Goal: Task Accomplishment & Management: Complete application form

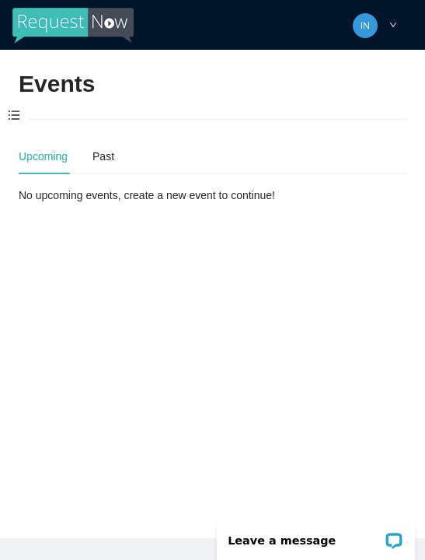
click at [15, 114] on span at bounding box center [14, 116] width 28 height 33
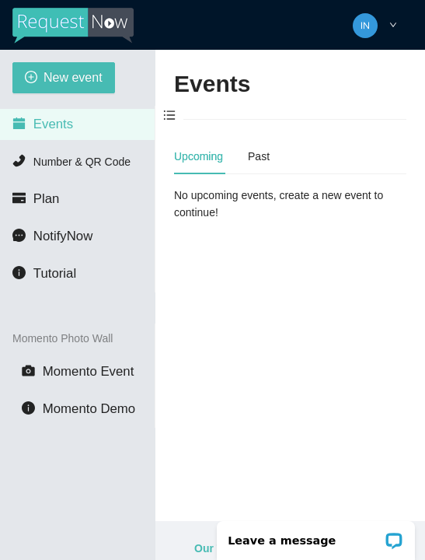
click at [51, 81] on span "New event" at bounding box center [73, 77] width 59 height 19
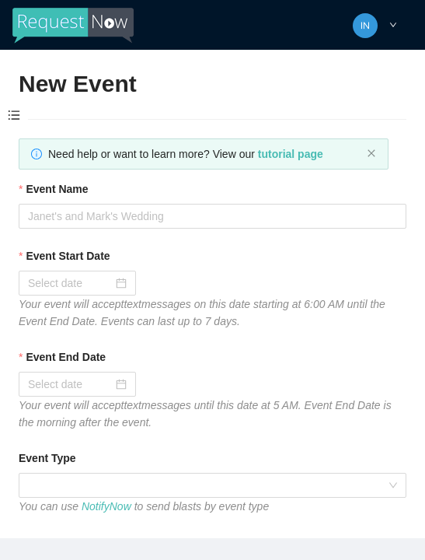
type textarea "Thanks for coming to Guitars and Cadillacs! Follow us on FB & IG @guitarsandcad…"
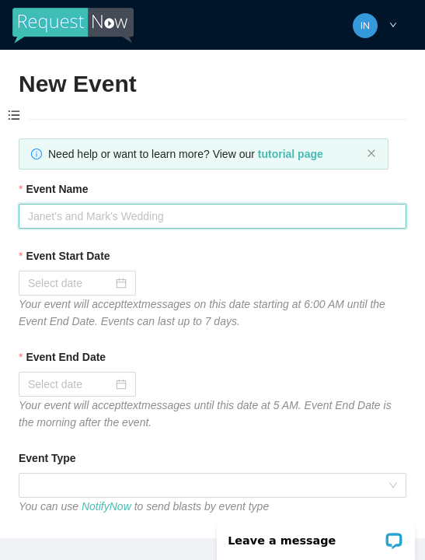
click at [89, 216] on input "Event Name" at bounding box center [213, 216] width 388 height 25
type input "[DATE] dj"
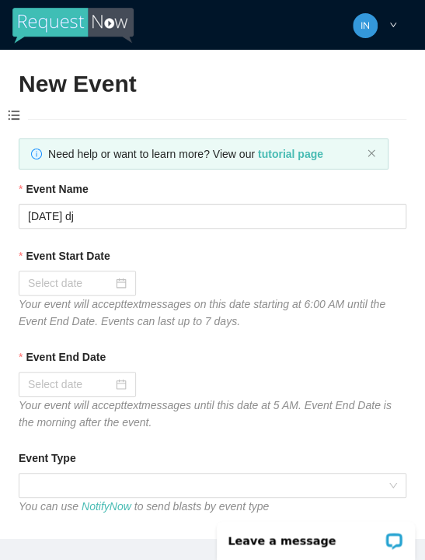
click at [108, 275] on input "Event Start Date" at bounding box center [70, 283] width 85 height 17
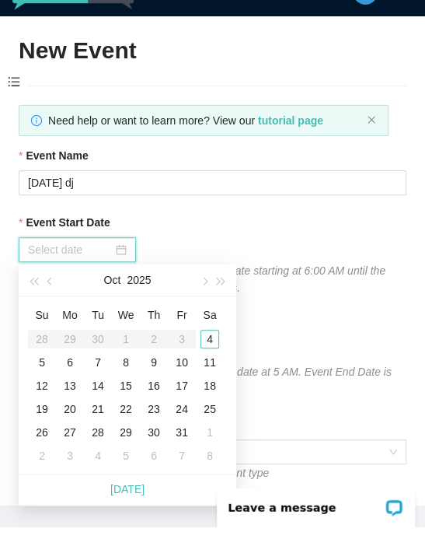
type input "[DATE]"
click at [211, 363] on div "4" at bounding box center [210, 372] width 19 height 19
type input "[DATE]"
type textarea "Thanks for coming to Guitars and Cadillacs! Follow us on FB & IG @guitarsandcad…"
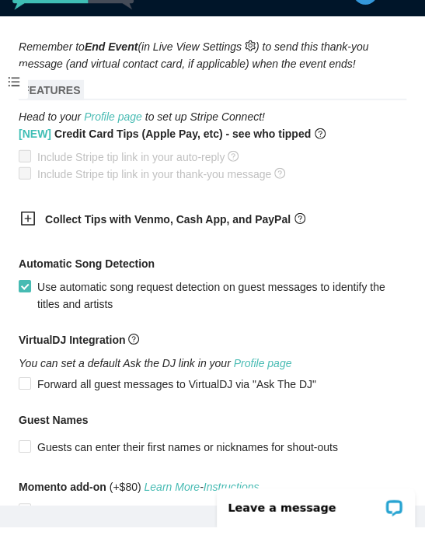
scroll to position [918, 0]
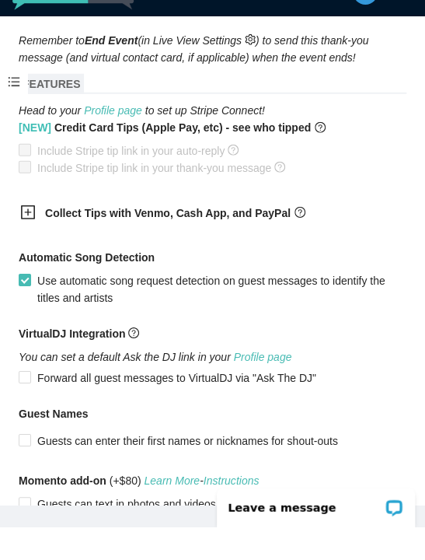
click at [36, 238] on div at bounding box center [32, 247] width 25 height 19
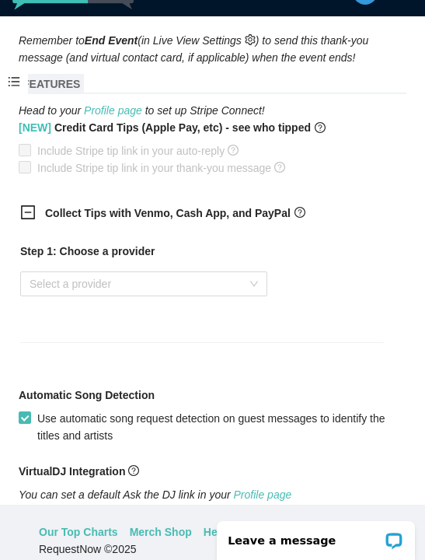
click at [88, 288] on input "search" at bounding box center [139, 283] width 218 height 23
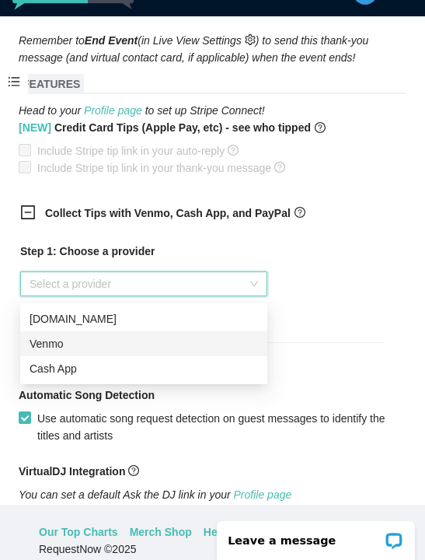
click at [84, 337] on div "Venmo" at bounding box center [144, 343] width 229 height 17
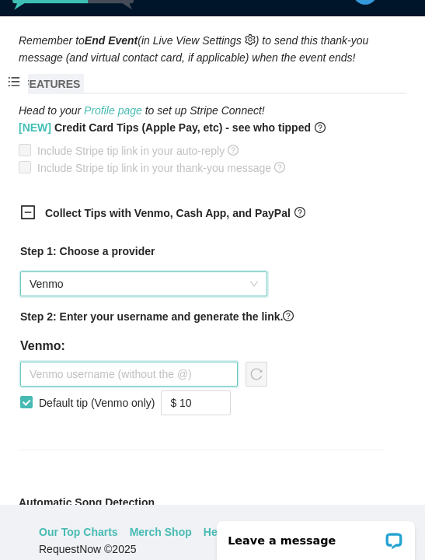
click at [110, 376] on input "text" at bounding box center [129, 374] width 218 height 25
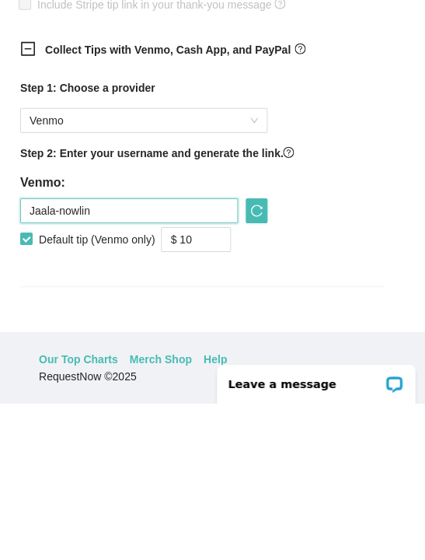
scroll to position [907, 0]
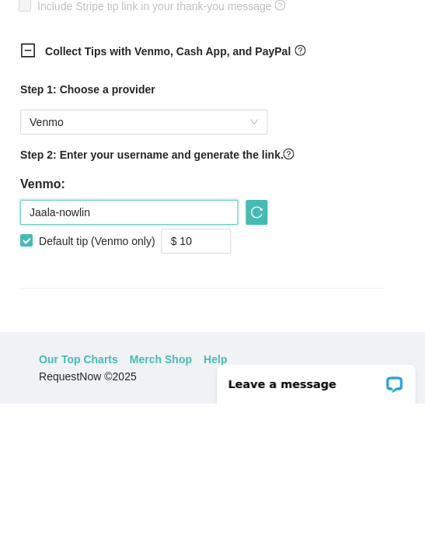
type input "Jaala-nowlin"
click at [252, 362] on icon "reload" at bounding box center [256, 368] width 12 height 12
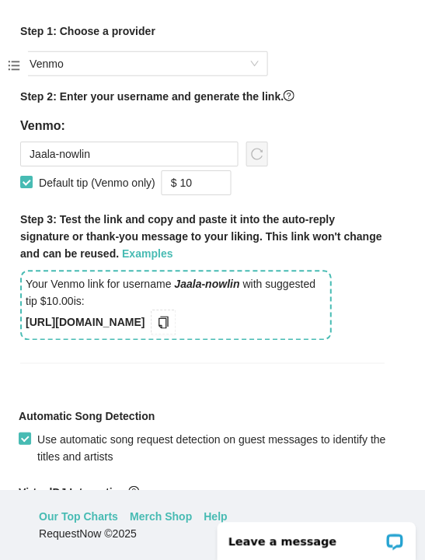
scroll to position [1125, 0]
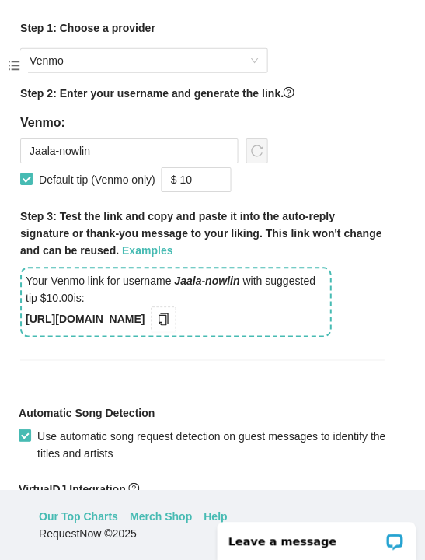
click at [170, 324] on icon "copy" at bounding box center [163, 319] width 12 height 12
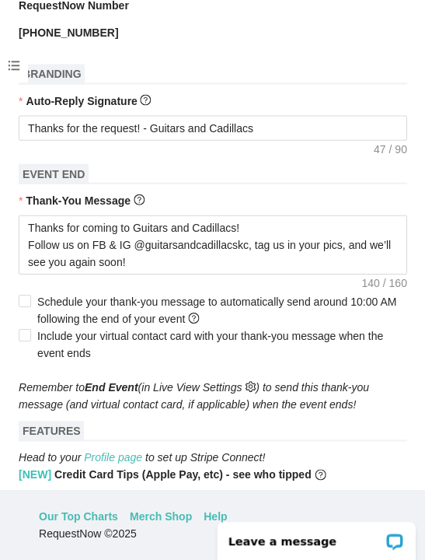
scroll to position [552, 0]
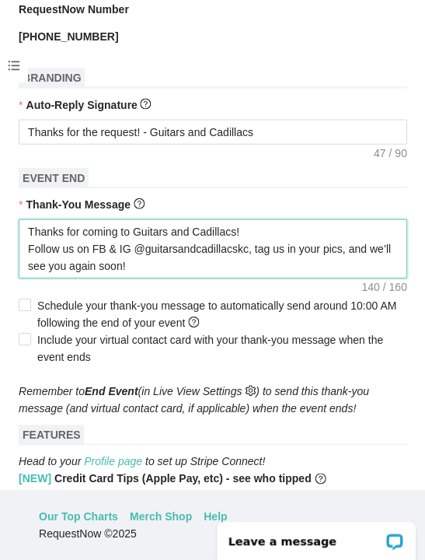
click at [181, 259] on textarea "Thanks for coming to Guitars and Cadillacs! Follow us on FB & IG @guitarsandcad…" at bounding box center [213, 248] width 388 height 59
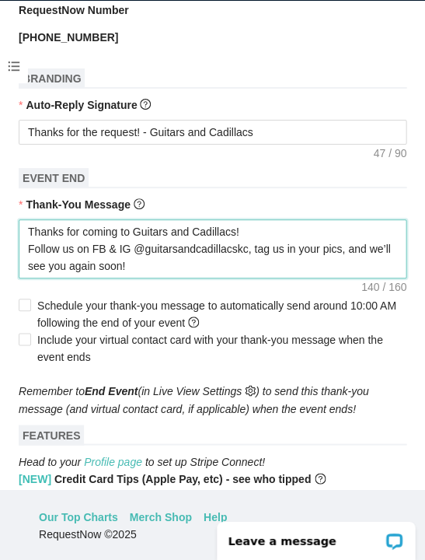
click at [203, 268] on textarea "Thanks for coming to Guitars and Cadillacs! Follow us on FB & IG @guitarsandcad…" at bounding box center [213, 248] width 388 height 59
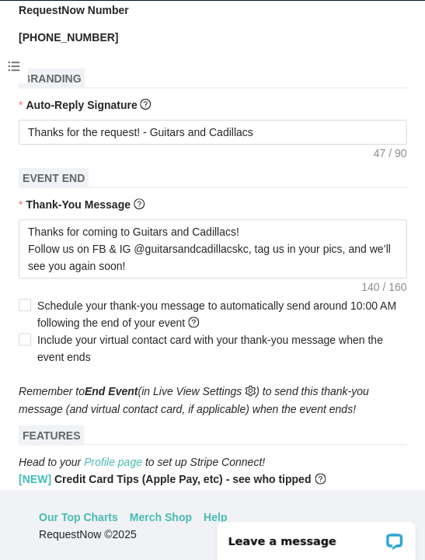
scroll to position [50, 0]
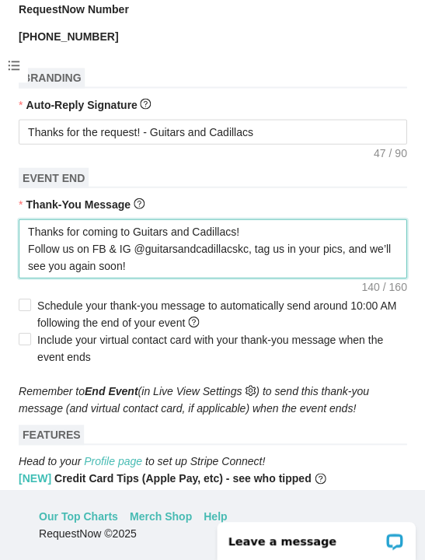
click at [189, 268] on textarea "Thanks for coming to Guitars and Cadillacs! Follow us on FB & IG @guitarsandcad…" at bounding box center [213, 248] width 388 height 59
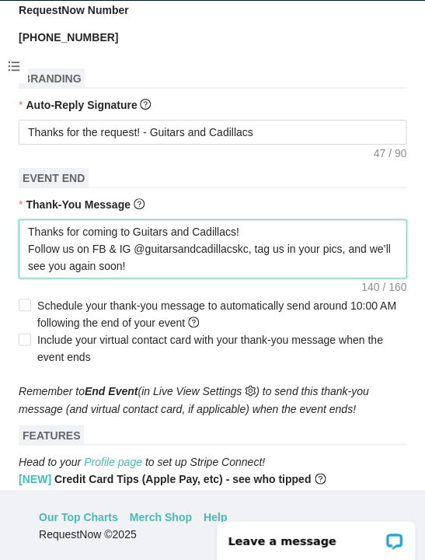
type textarea "Thanks for coming to Guitars and Cadillacs! Follow us on FB & IG @guitarsandcad…"
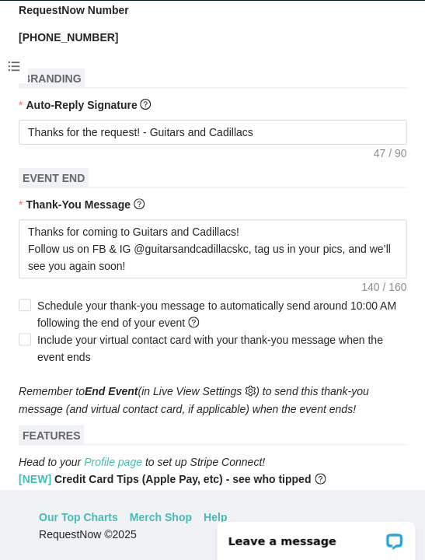
scroll to position [50, 0]
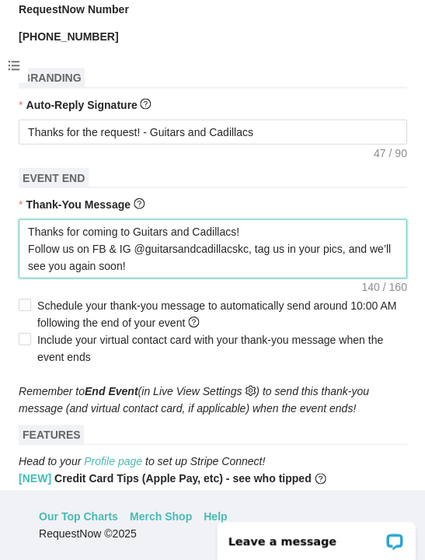
click at [260, 259] on textarea "Thanks for coming to Guitars and Cadillacs! Follow us on FB & IG @guitarsandcad…" at bounding box center [213, 248] width 388 height 59
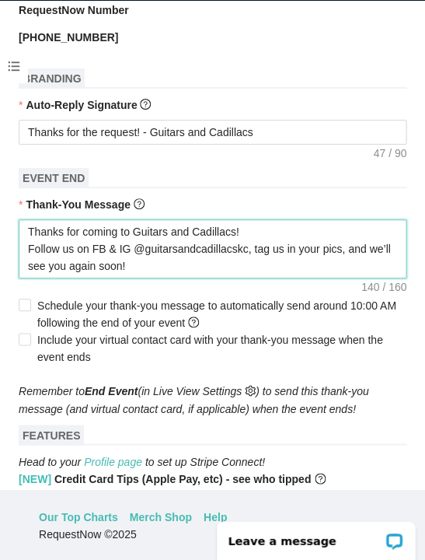
type textarea "Thanks for coming to Guitars and Cadillacs! Follow us on FB & IG @guitarsandcad…"
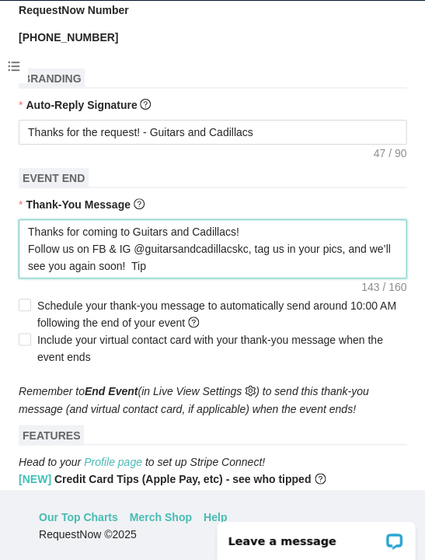
type textarea "Thanks for coming to Guitars and Cadillacs! Follow us on FB & IG @guitarsandcad…"
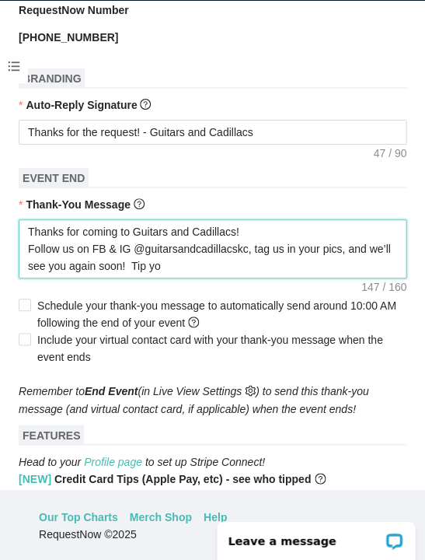
type textarea "Thanks for coming to Guitars and Cadillacs! Follow us on FB & IG @guitarsandcad…"
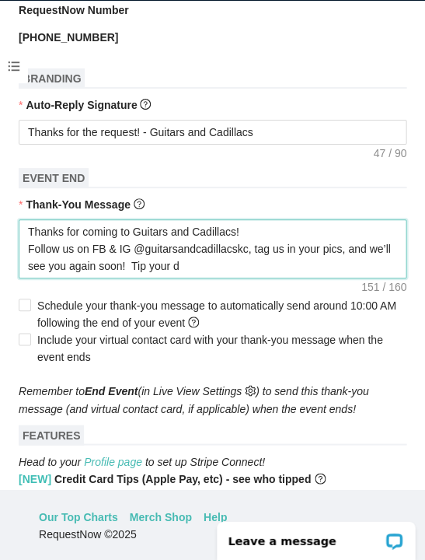
type textarea "Thanks for coming to Guitars and Cadillacs! Follow us on FB & IG @guitarsandcad…"
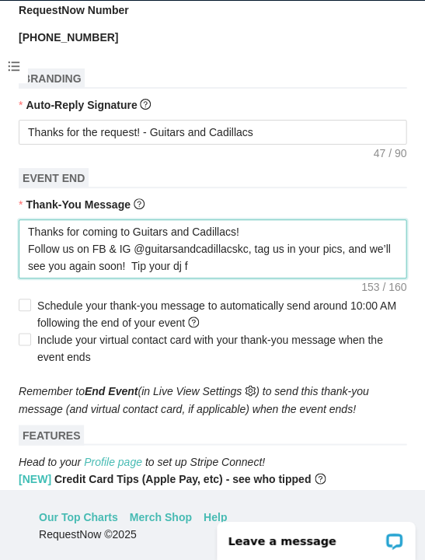
type textarea "Thanks for coming to Guitars and Cadillacs! Follow us on FB & IG @guitarsandcad…"
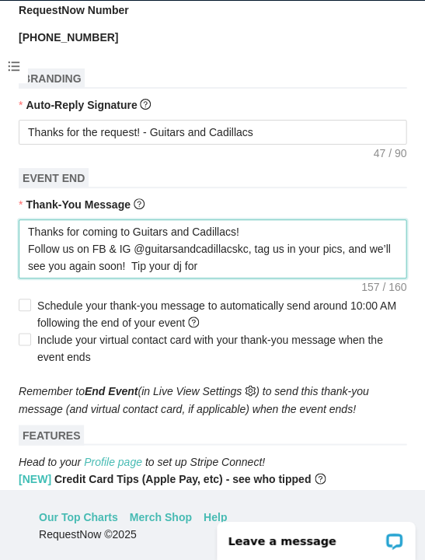
type textarea "Thanks for coming to Guitars and Cadillacs! Follow us on FB & IG @guitarsandcad…"
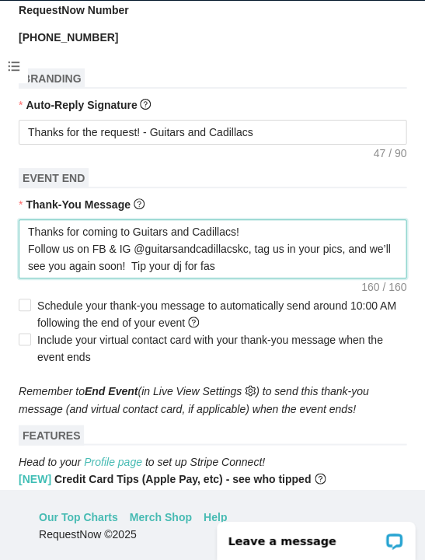
type textarea "Thanks for coming to Guitars and Cadillacs! Follow us on FB & IG @guitarsandcad…"
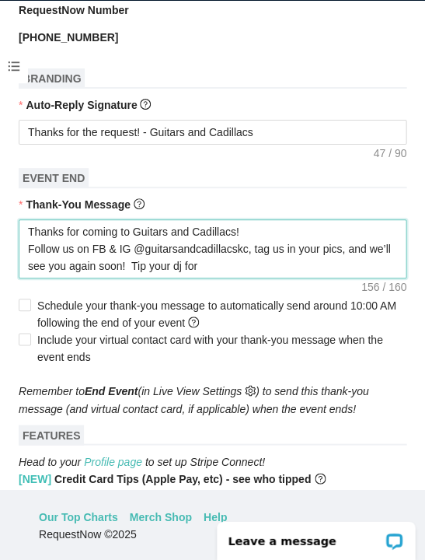
type textarea "Thanks for coming to Guitars and Cadillacs! Follow us on FB & IG @guitarsandcad…"
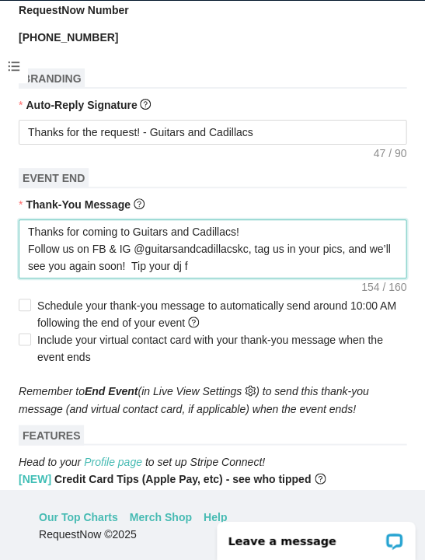
type textarea "Thanks for coming to Guitars and Cadillacs! Follow us on FB & IG @guitarsandcad…"
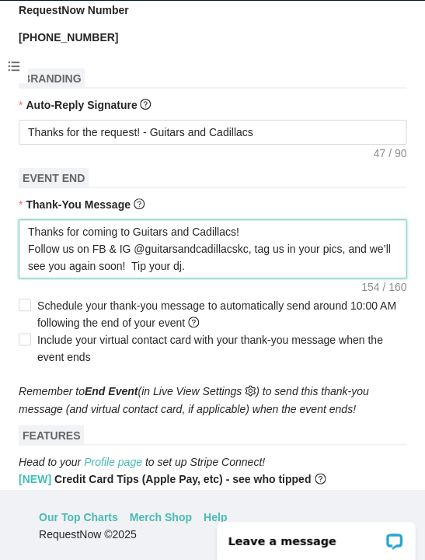
type textarea "Thanks for coming to Guitars and Cadillacs! Follow us on FB & IG @guitarsandcad…"
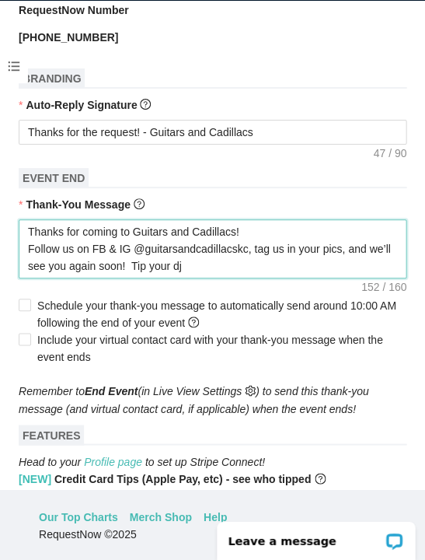
type textarea "Thanks for coming to Guitars and Cadillacs! Follow us on FB & IG @guitarsandcad…"
click at [269, 268] on textarea "Thanks for coming to Guitars and Cadillacs! Follow us on FB & IG @guitarsandcad…" at bounding box center [213, 248] width 388 height 59
click at [266, 268] on textarea "Thanks for coming to Guitars and Cadillacs! Follow us on FB & IG @guitarsandcad…" at bounding box center [213, 248] width 388 height 59
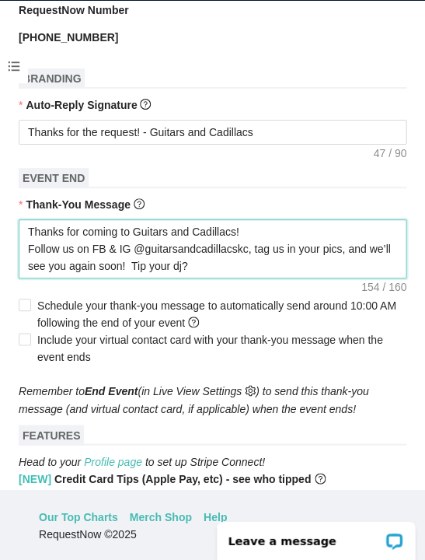
paste textarea "https:/"
type textarea "Thanks for coming to Guitars and Cadillacs! Follow us on FB & IG @guitarsandcad…"
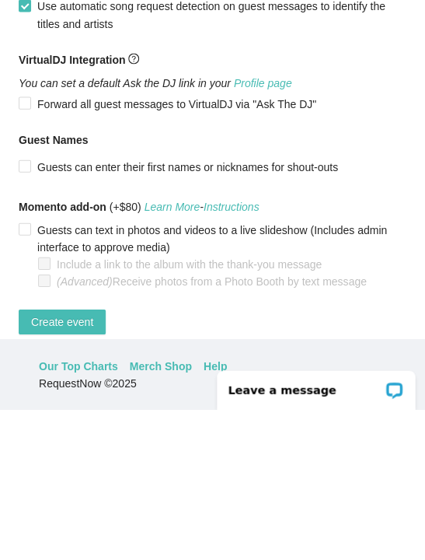
scroll to position [68, 0]
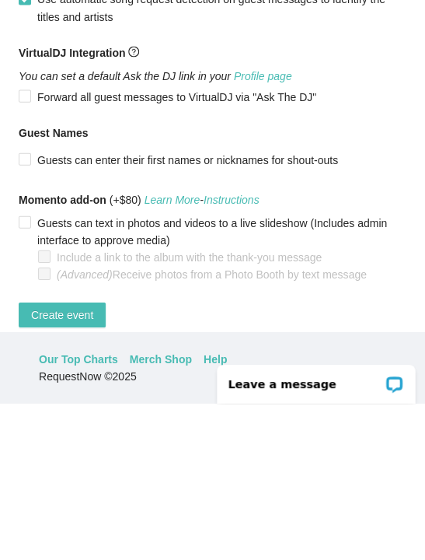
click at [76, 463] on span "Create event" at bounding box center [62, 471] width 62 height 17
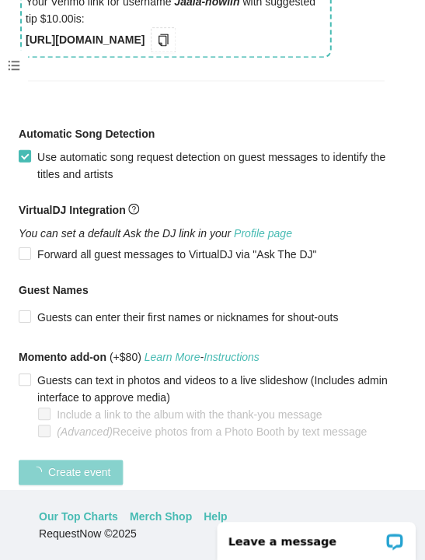
scroll to position [393, 0]
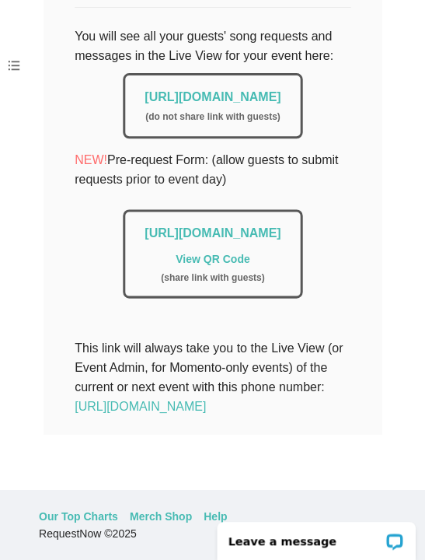
click at [145, 90] on link "[URL][DOMAIN_NAME]" at bounding box center [213, 96] width 136 height 13
